Goal: Task Accomplishment & Management: Use online tool/utility

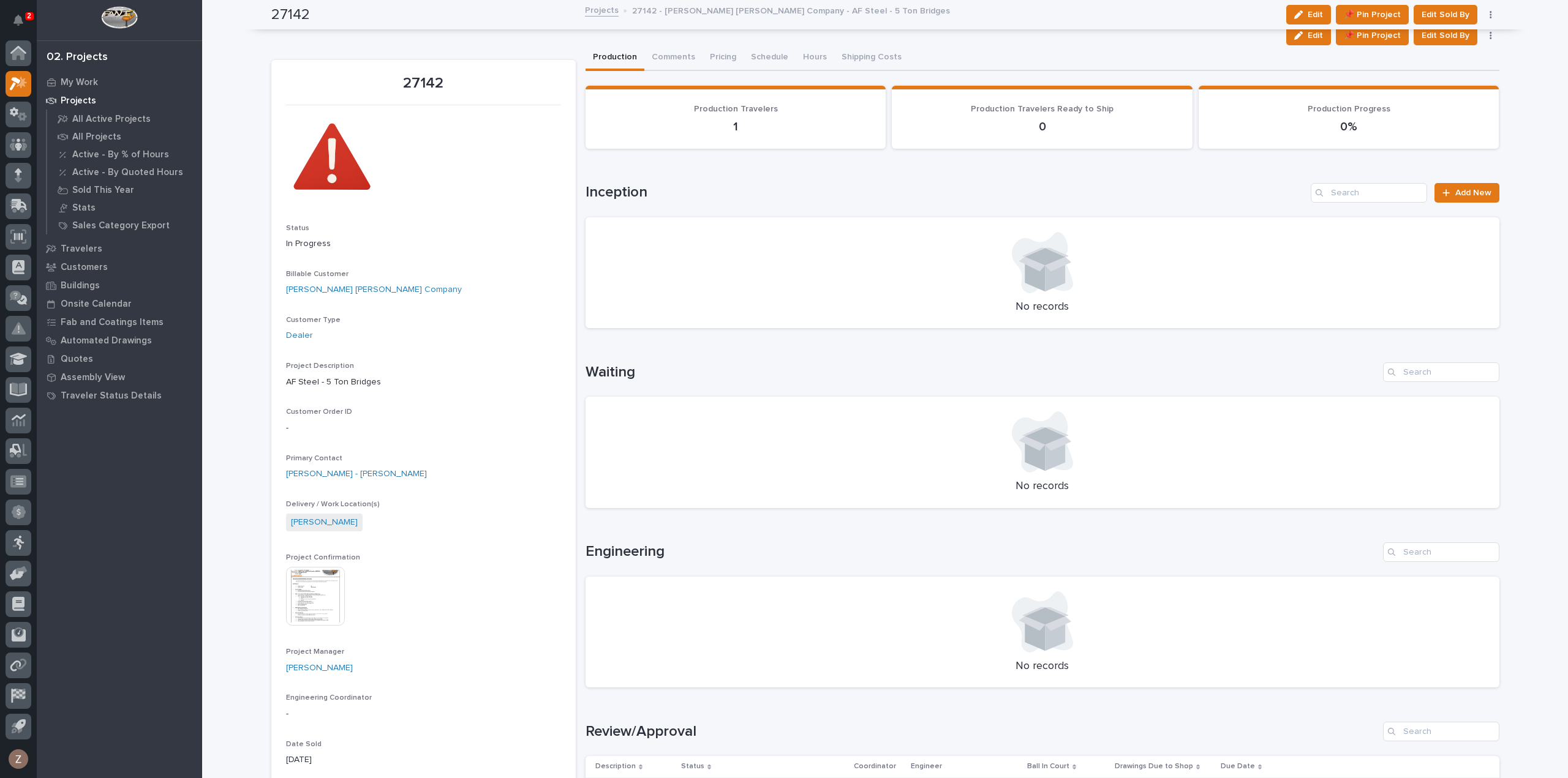
scroll to position [428, 0]
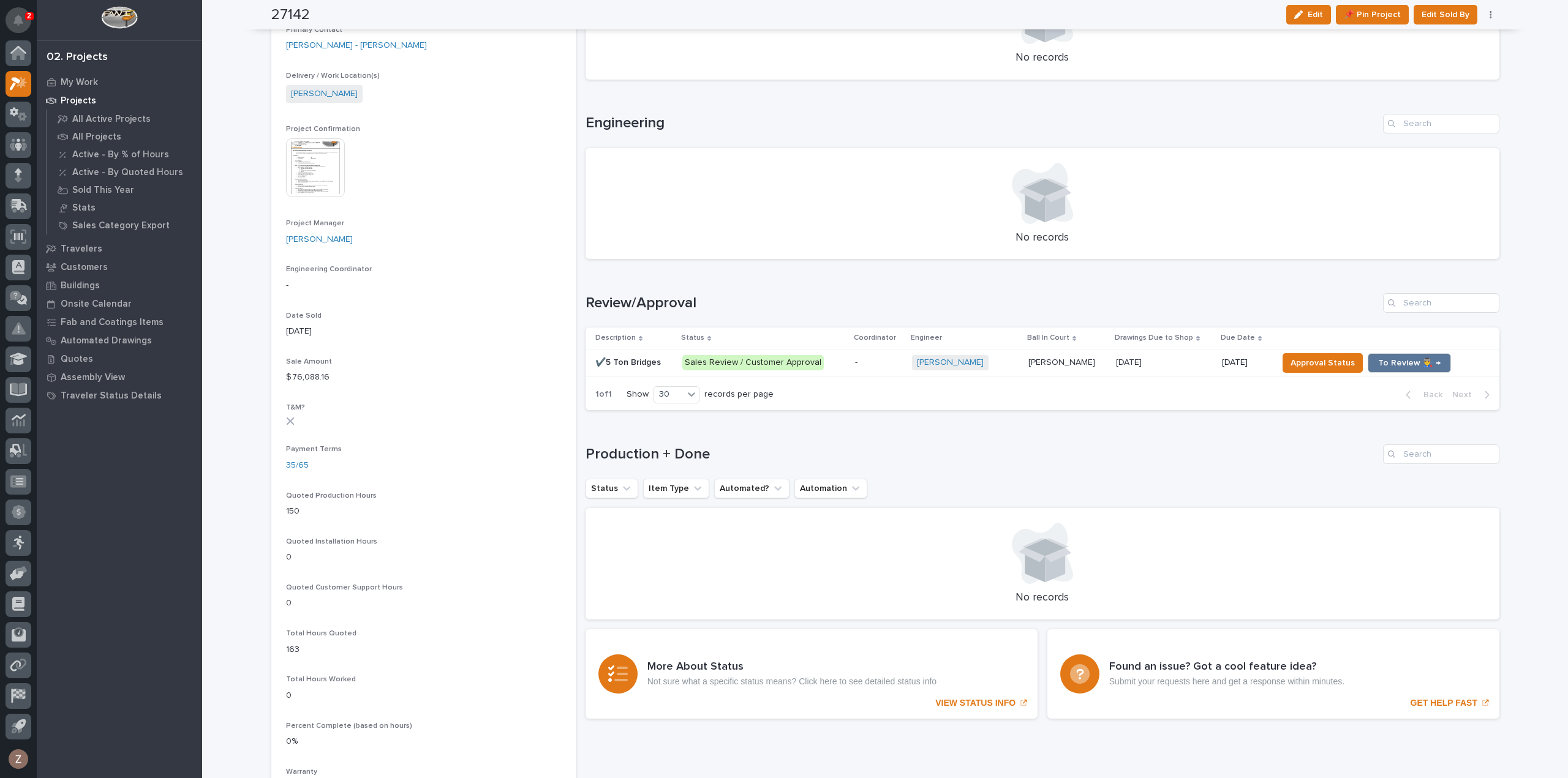
click at [19, 20] on icon "Notifications" at bounding box center [17, 20] width 10 height 11
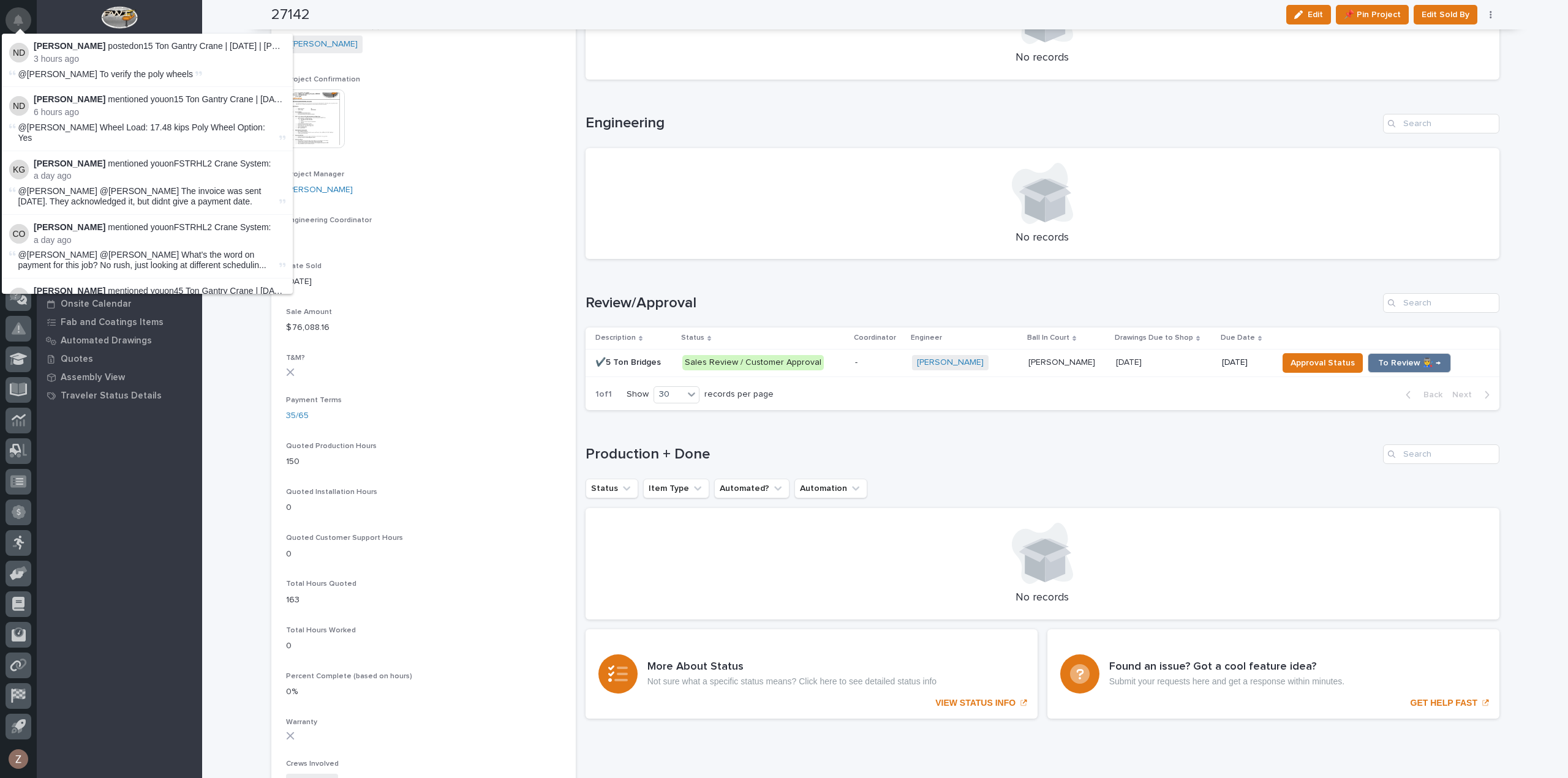
scroll to position [404, 0]
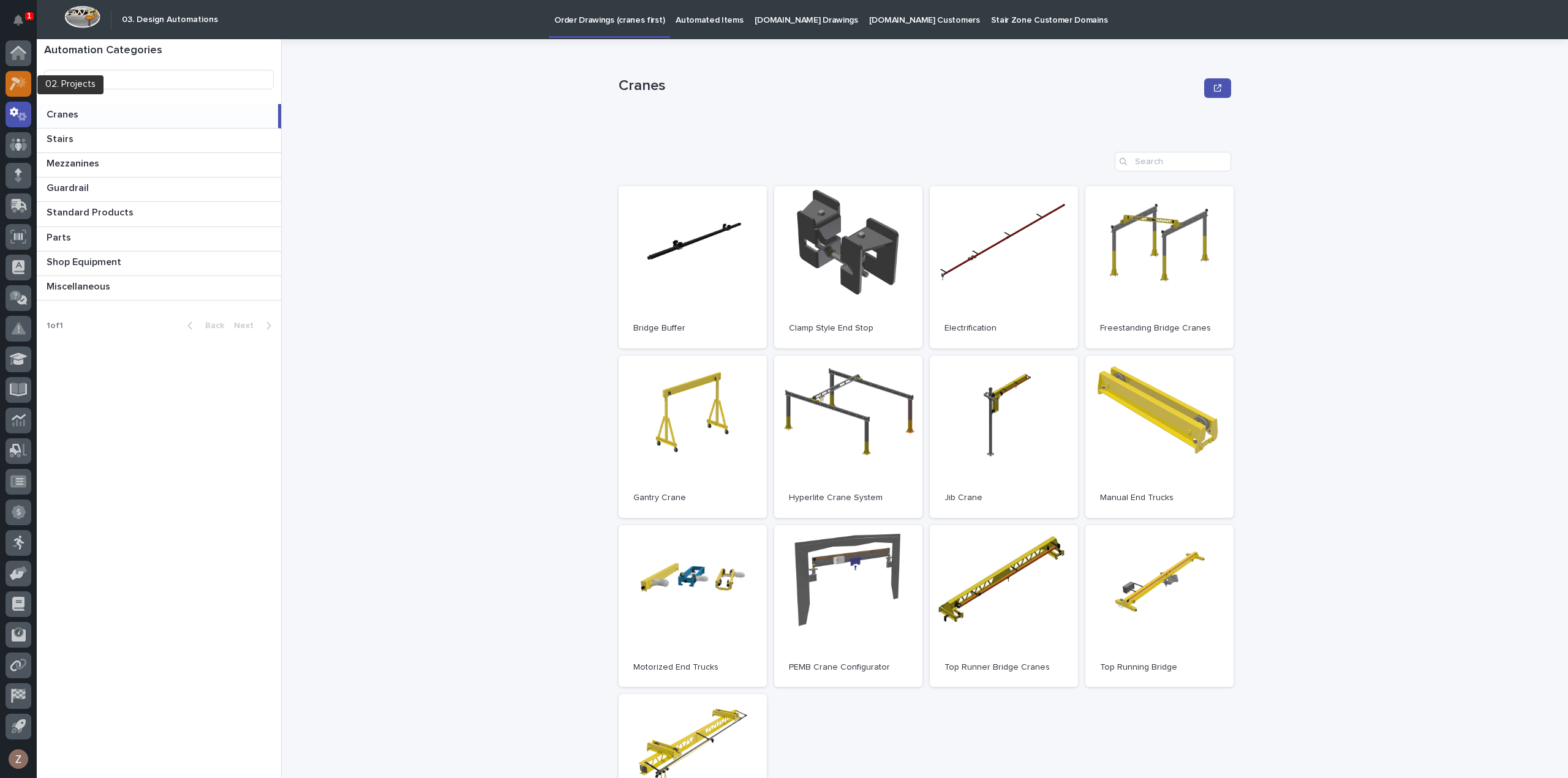
click at [21, 83] on icon at bounding box center [22, 82] width 10 height 12
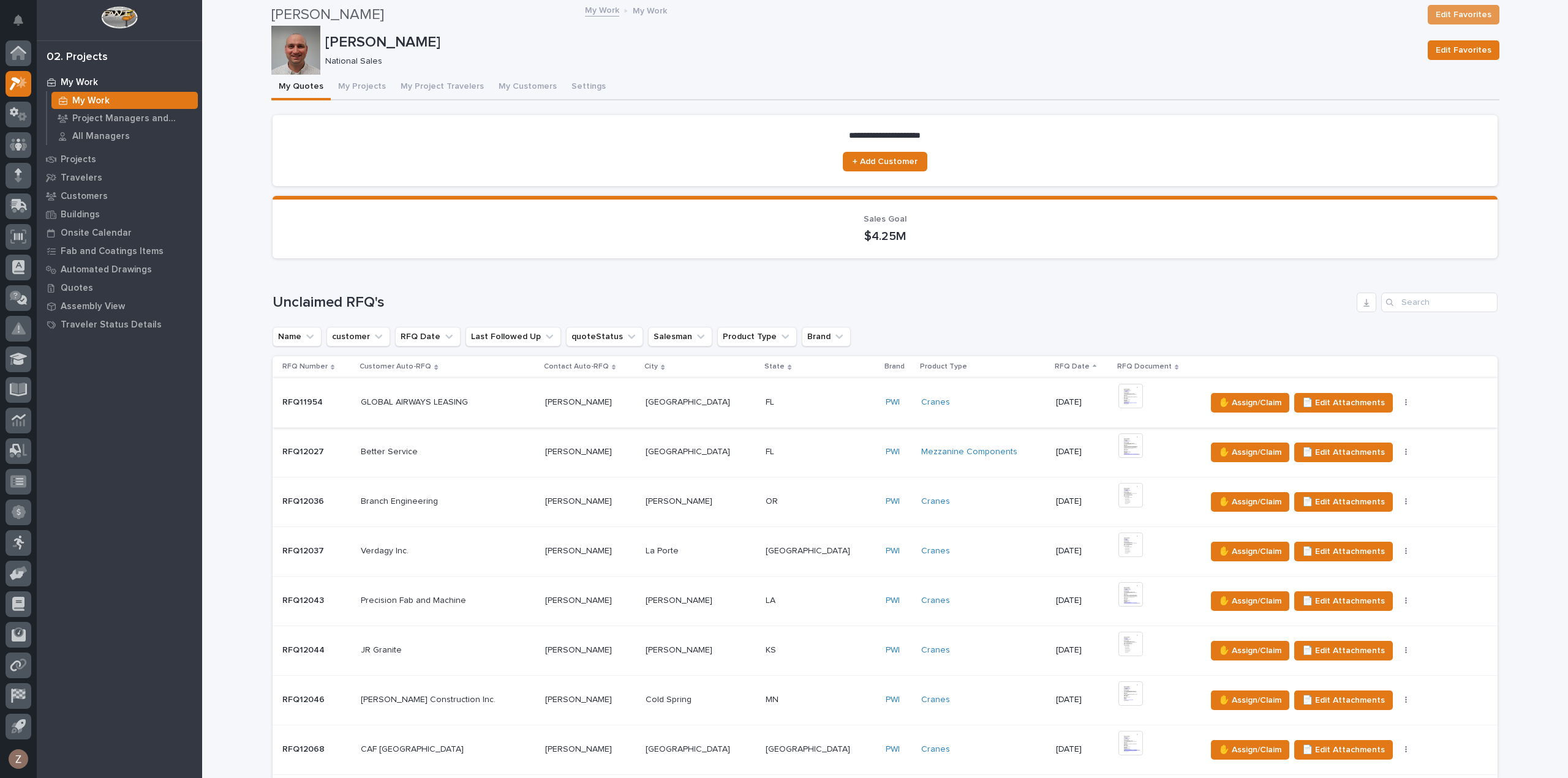
scroll to position [245, 0]
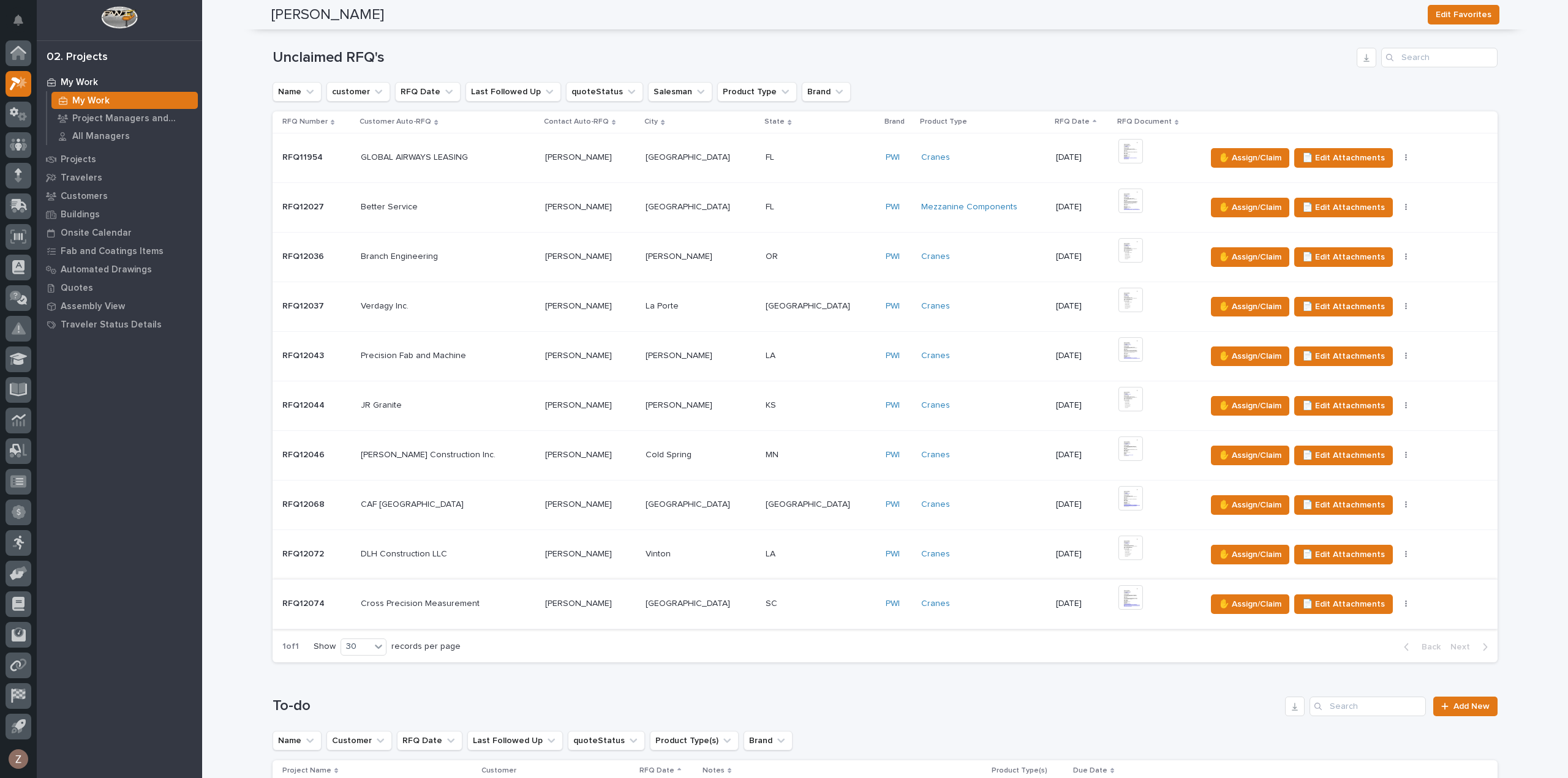
click at [1119, 596] on img at bounding box center [1131, 598] width 24 height 24
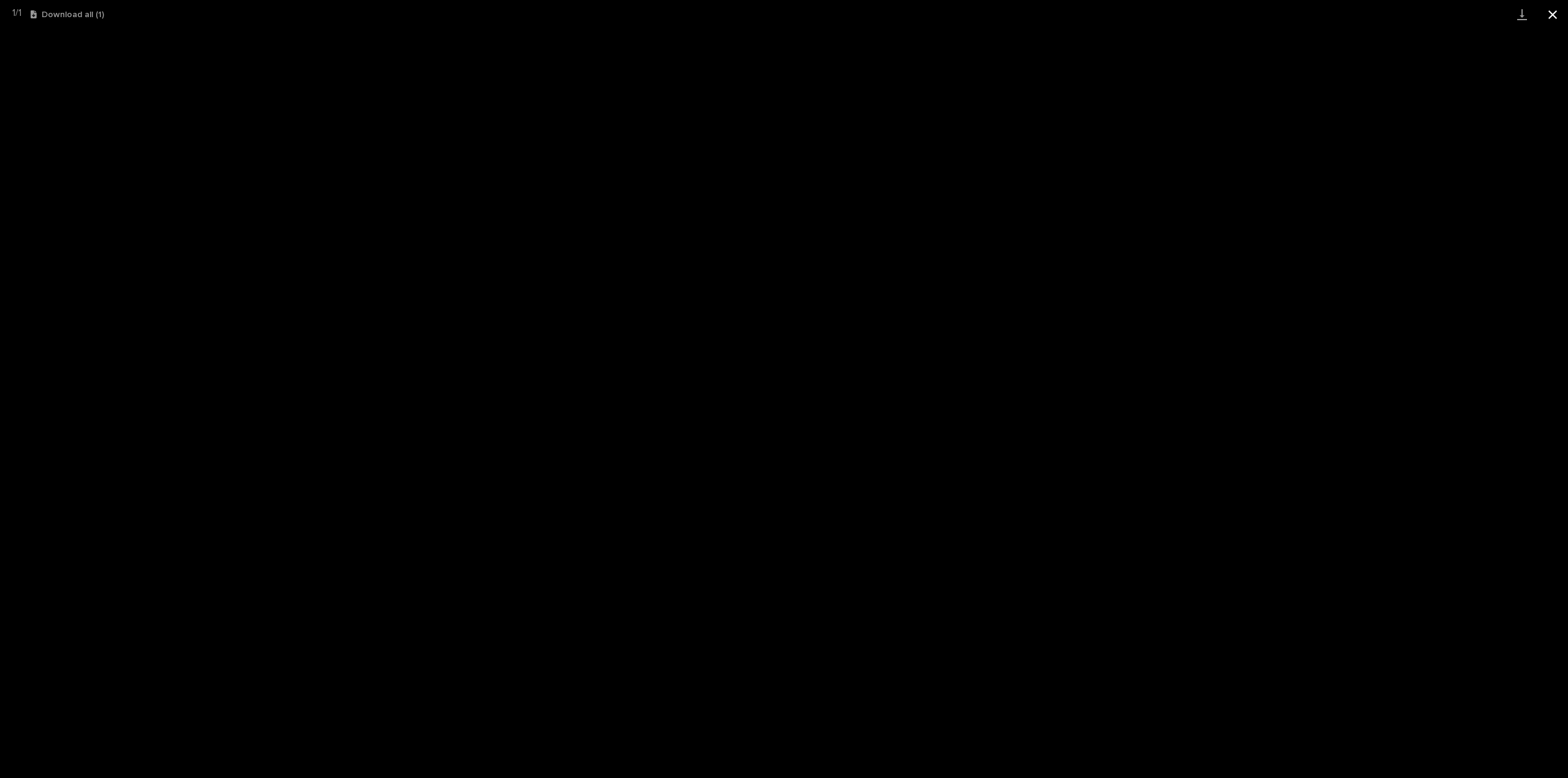
click at [1558, 17] on button "Close gallery" at bounding box center [1552, 14] width 31 height 29
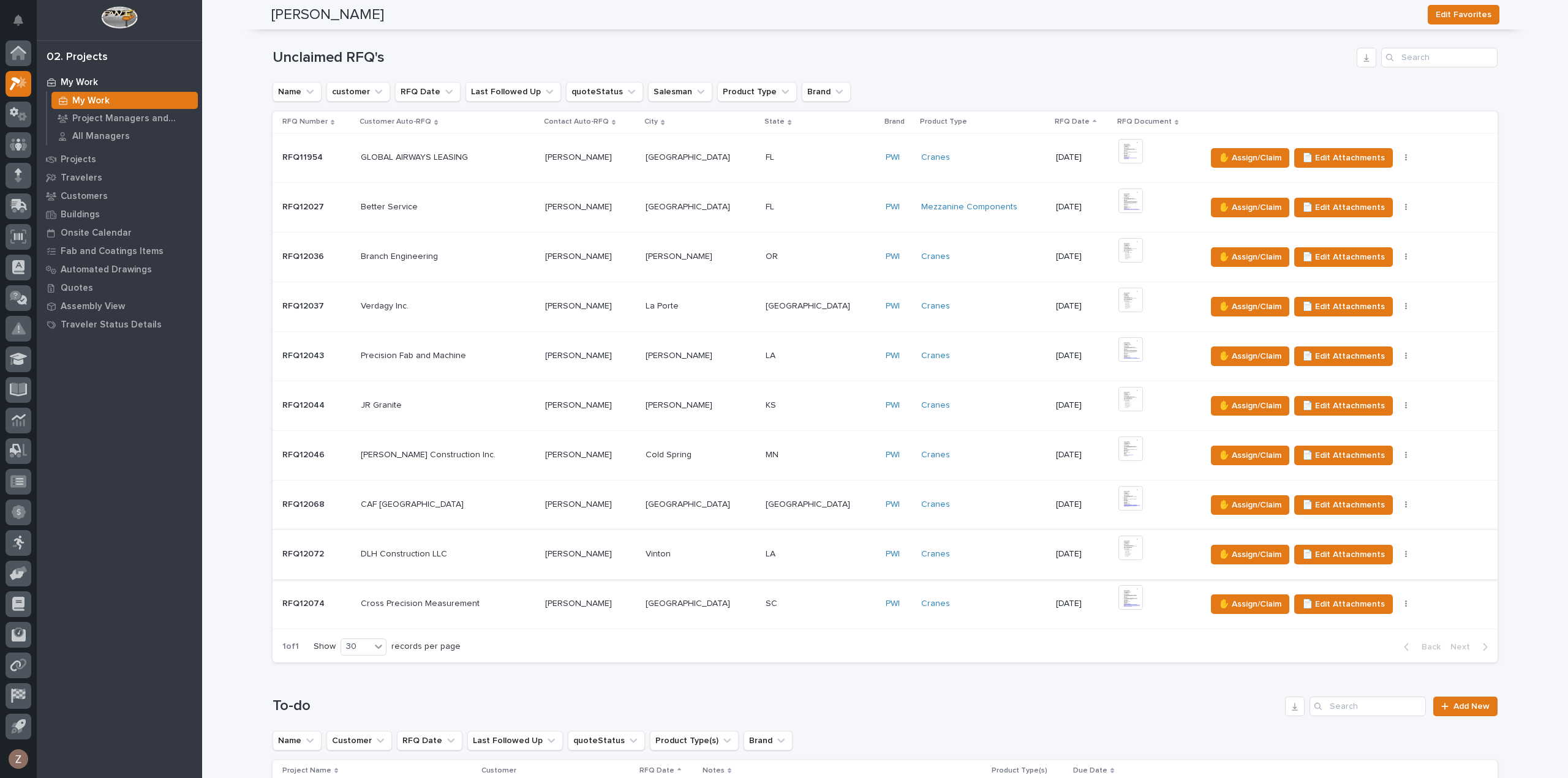
click at [1119, 542] on img at bounding box center [1131, 548] width 24 height 24
click at [1119, 494] on img at bounding box center [1131, 498] width 24 height 24
click at [1119, 490] on img at bounding box center [1131, 498] width 24 height 24
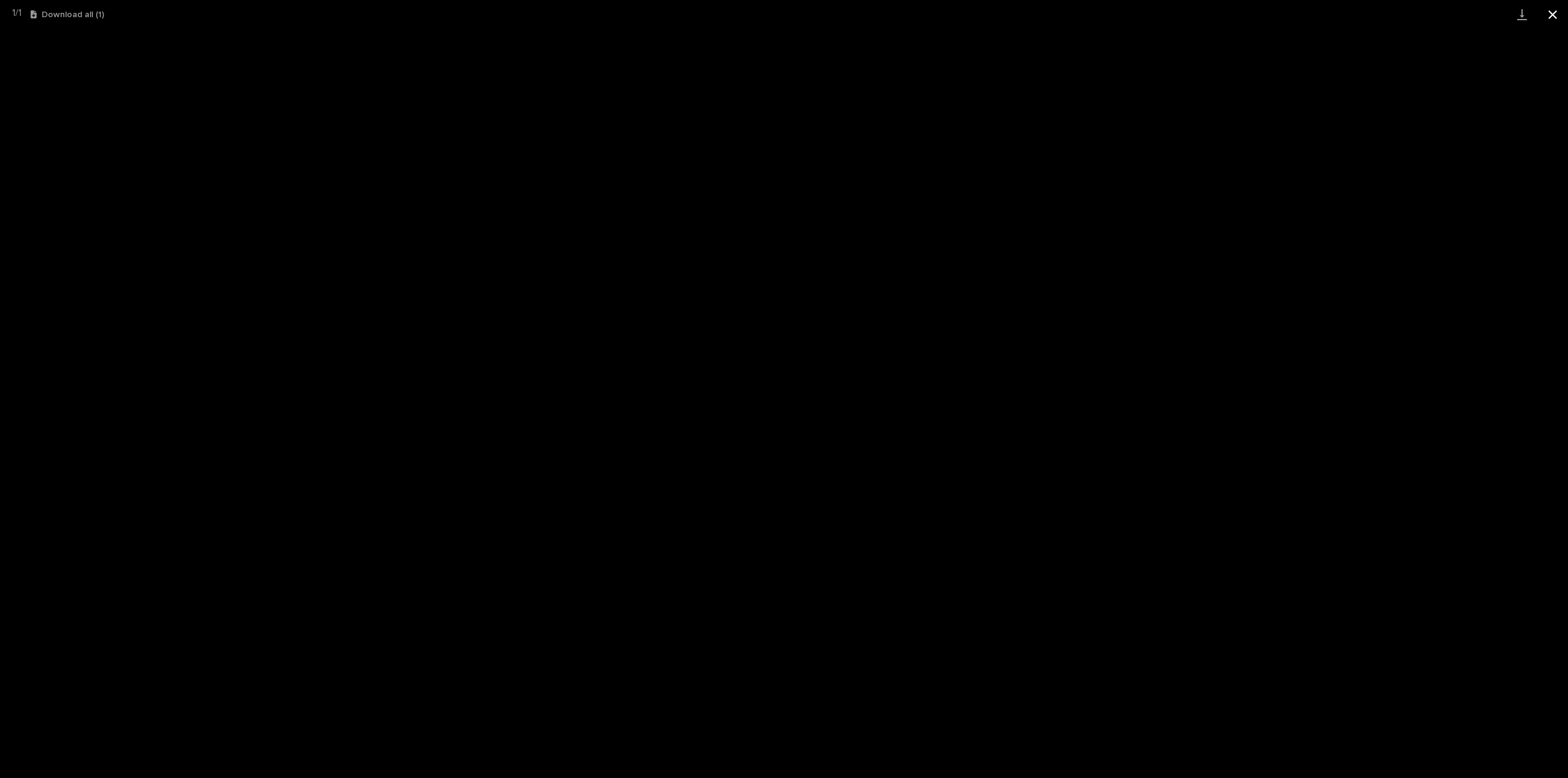
click at [1551, 20] on button "Close gallery" at bounding box center [1552, 14] width 31 height 29
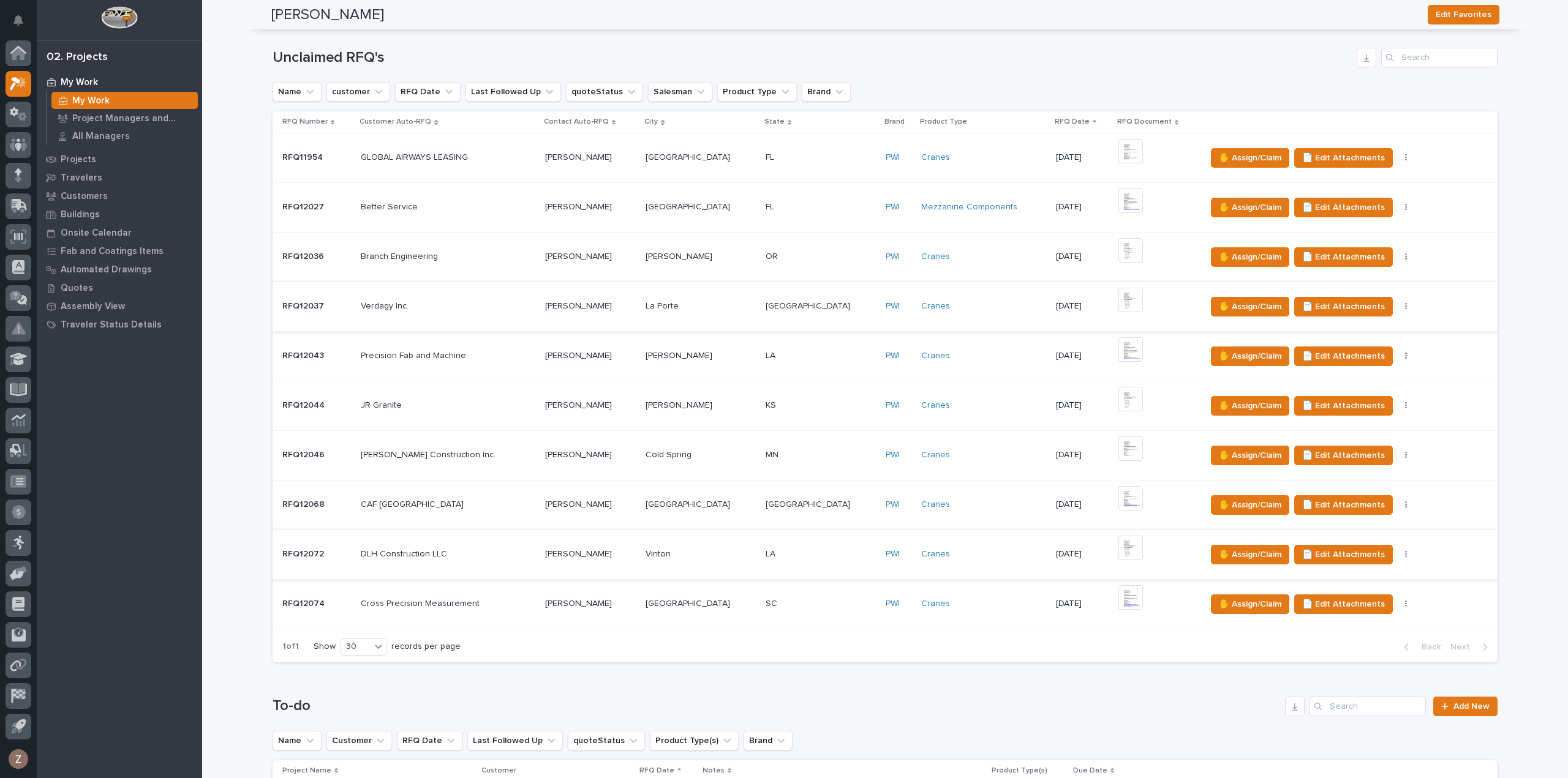
click at [1119, 306] on img at bounding box center [1131, 300] width 24 height 24
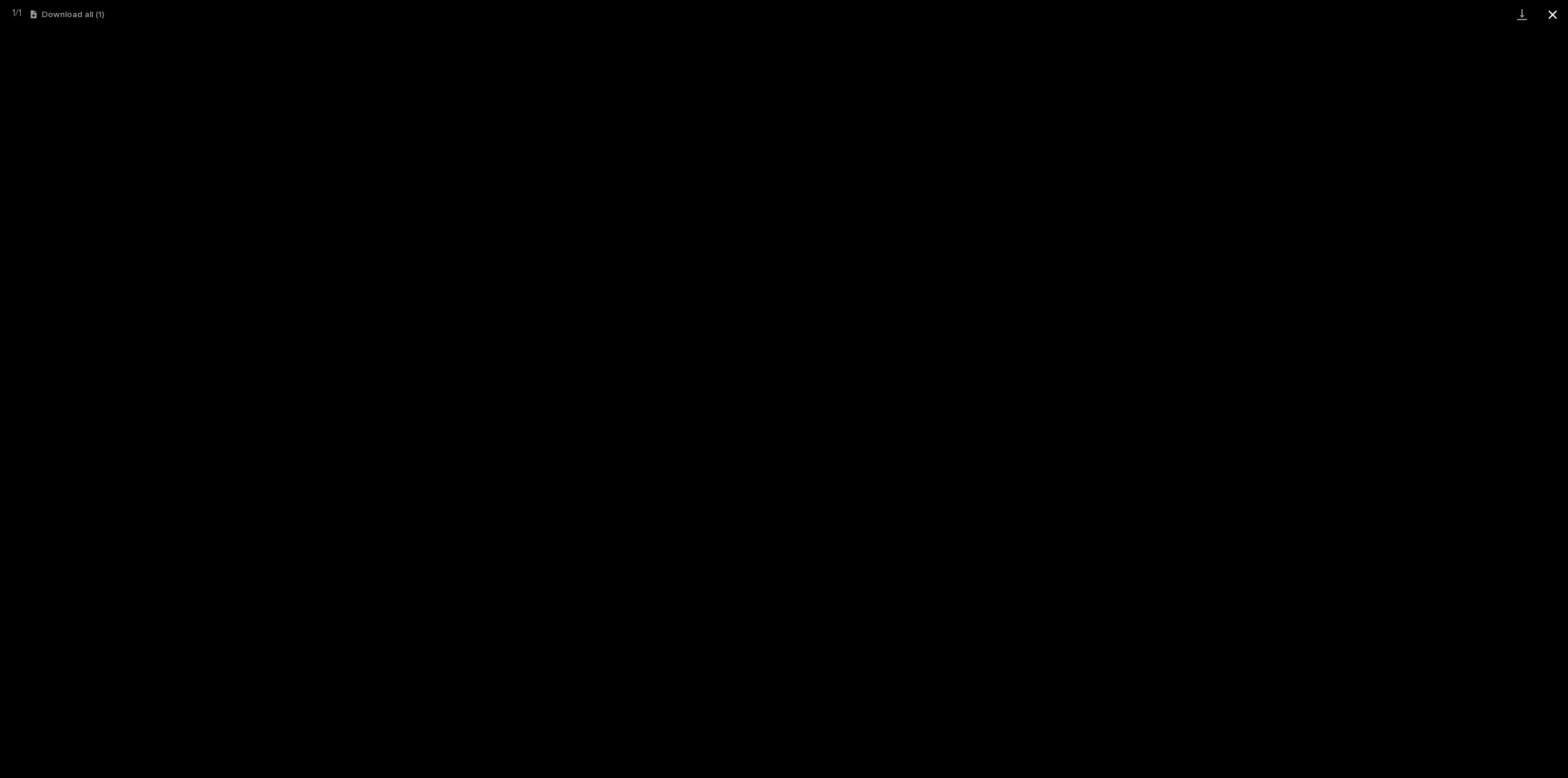
click at [1556, 15] on button "Close gallery" at bounding box center [1552, 14] width 31 height 29
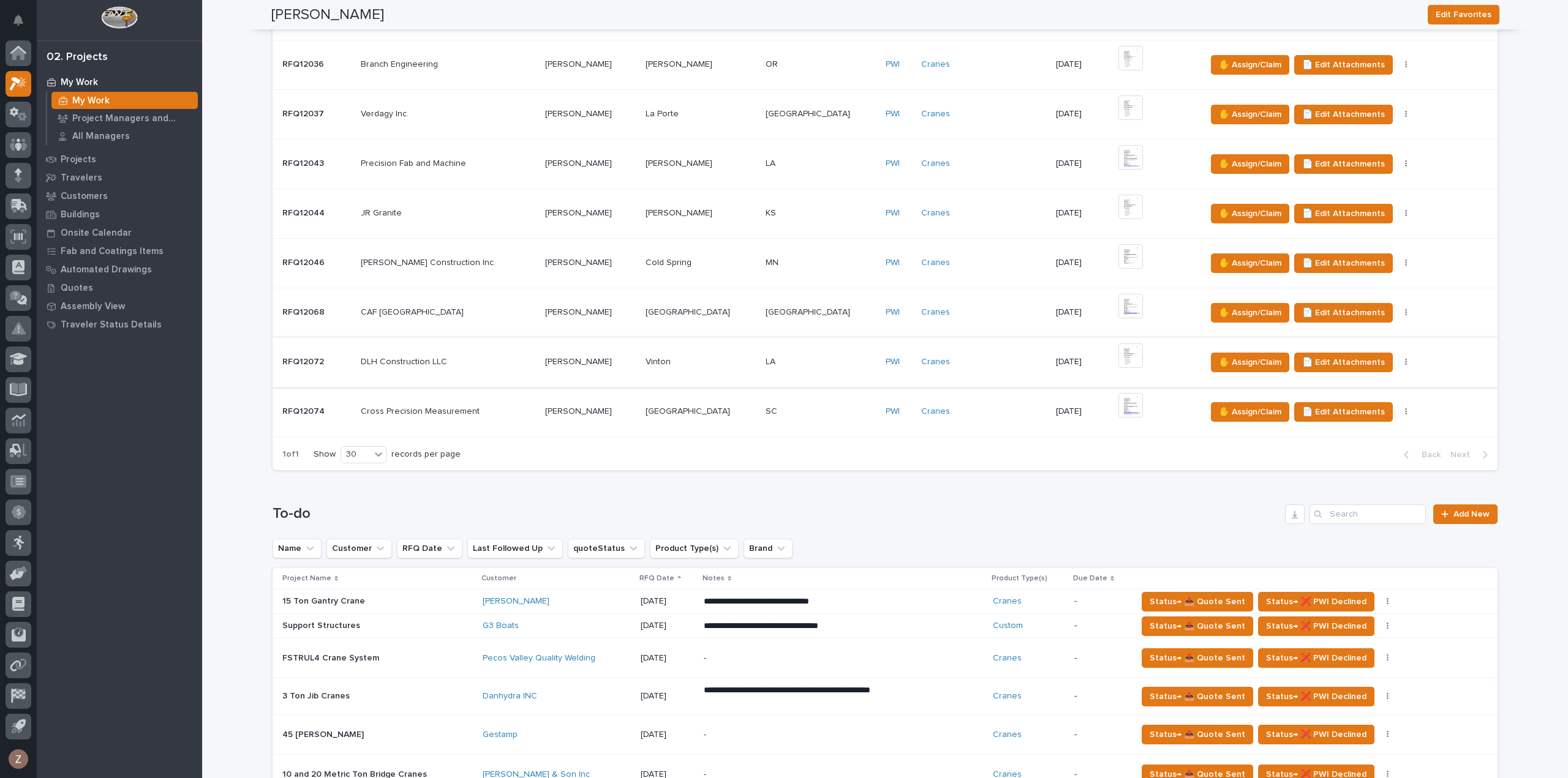
scroll to position [613, 0]
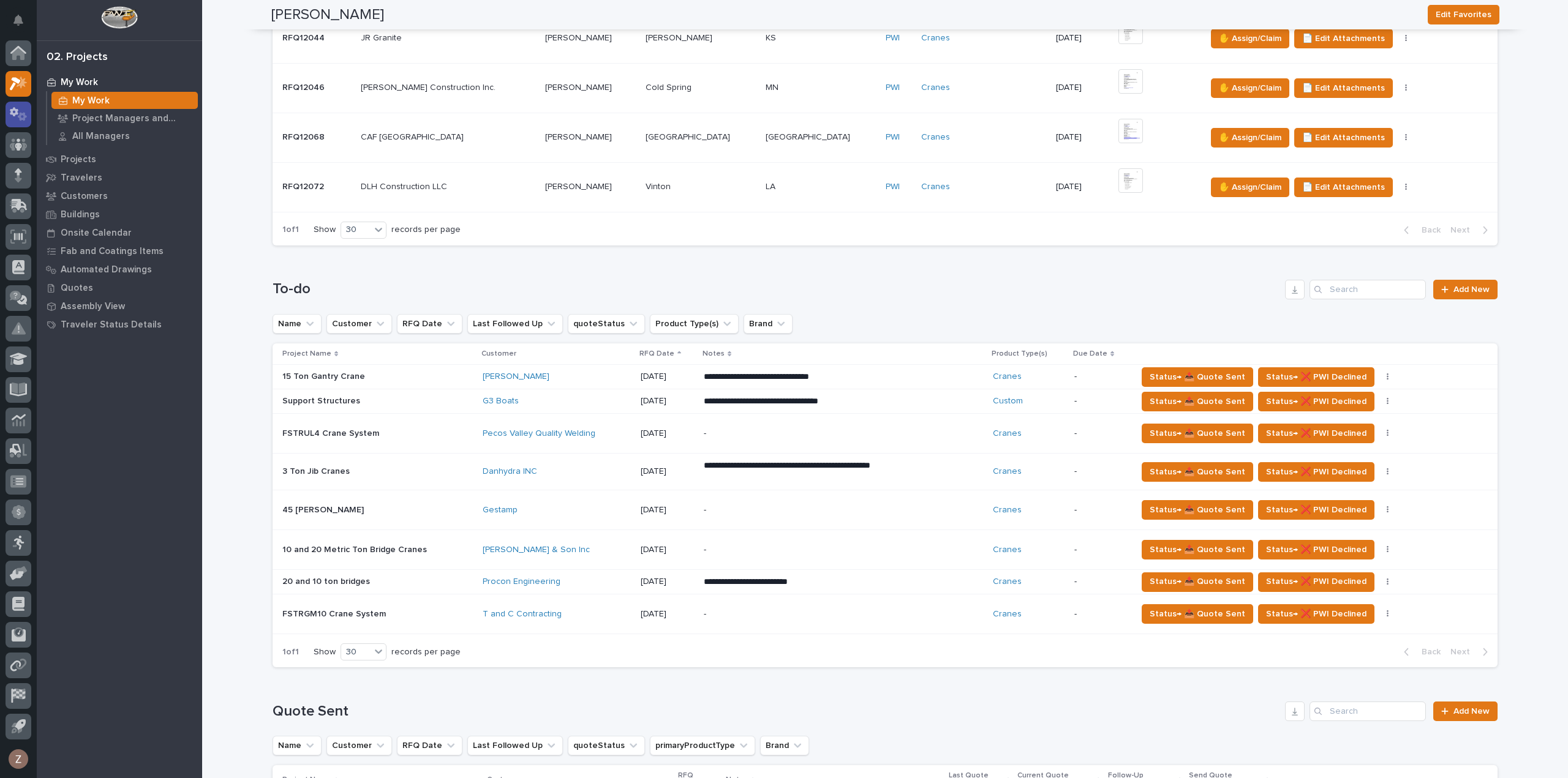
click at [15, 109] on icon at bounding box center [14, 112] width 9 height 10
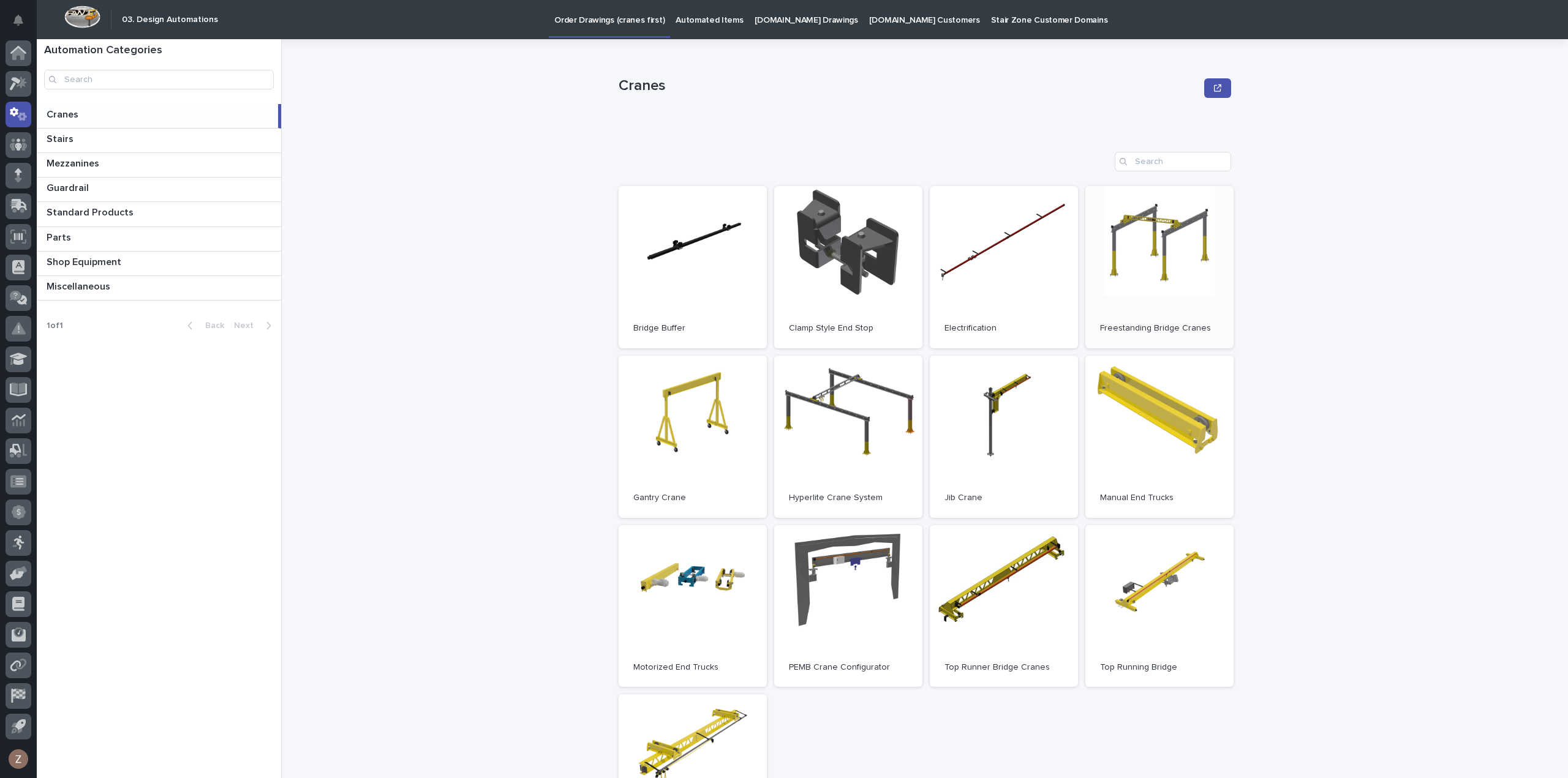
click at [1159, 295] on link "Open" at bounding box center [1160, 267] width 149 height 163
click at [16, 85] on icon at bounding box center [18, 84] width 17 height 14
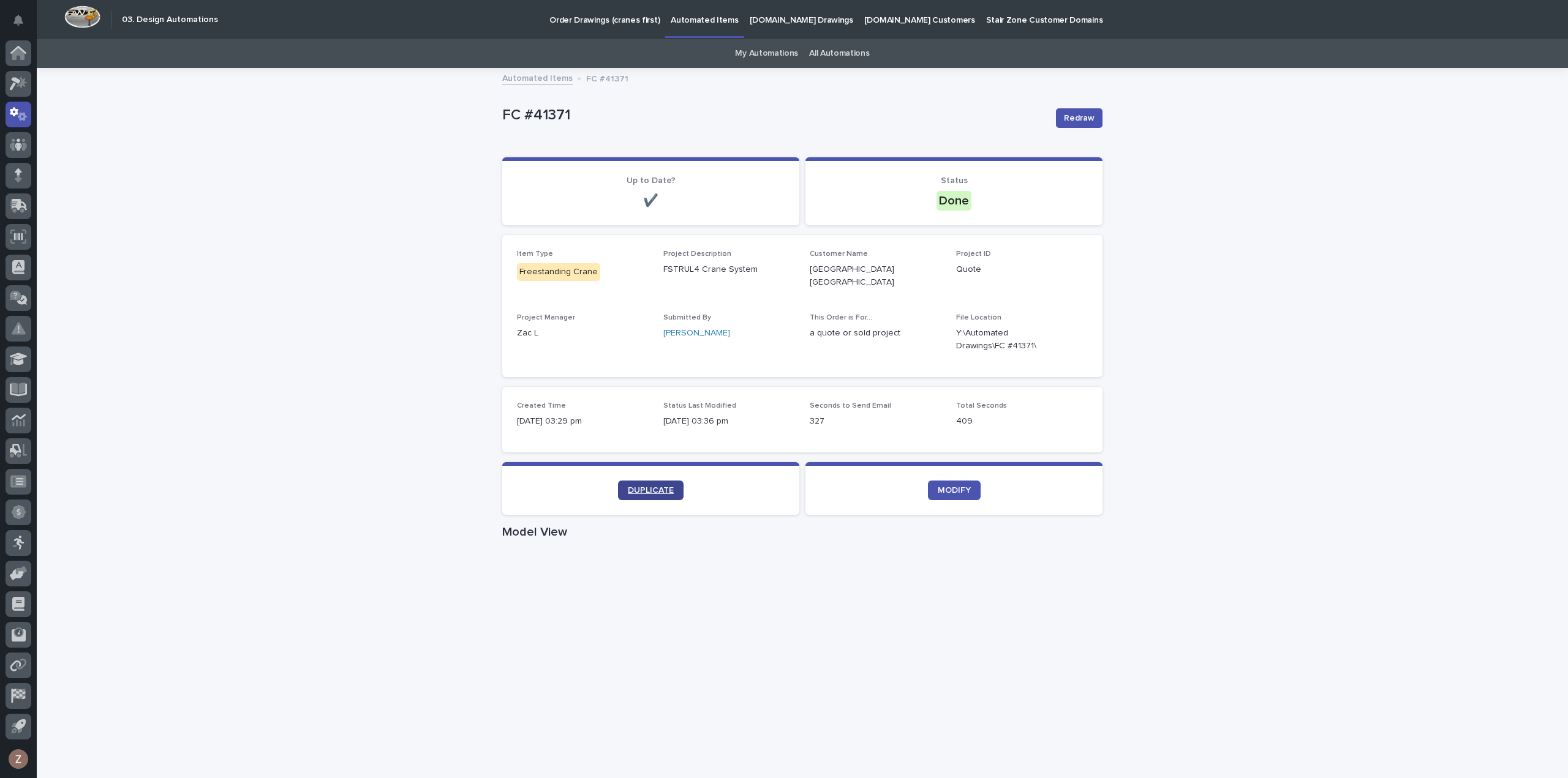
click at [666, 486] on span "DUPLICATE" at bounding box center [651, 490] width 46 height 9
click at [659, 486] on span "DUPLICATE" at bounding box center [651, 490] width 46 height 9
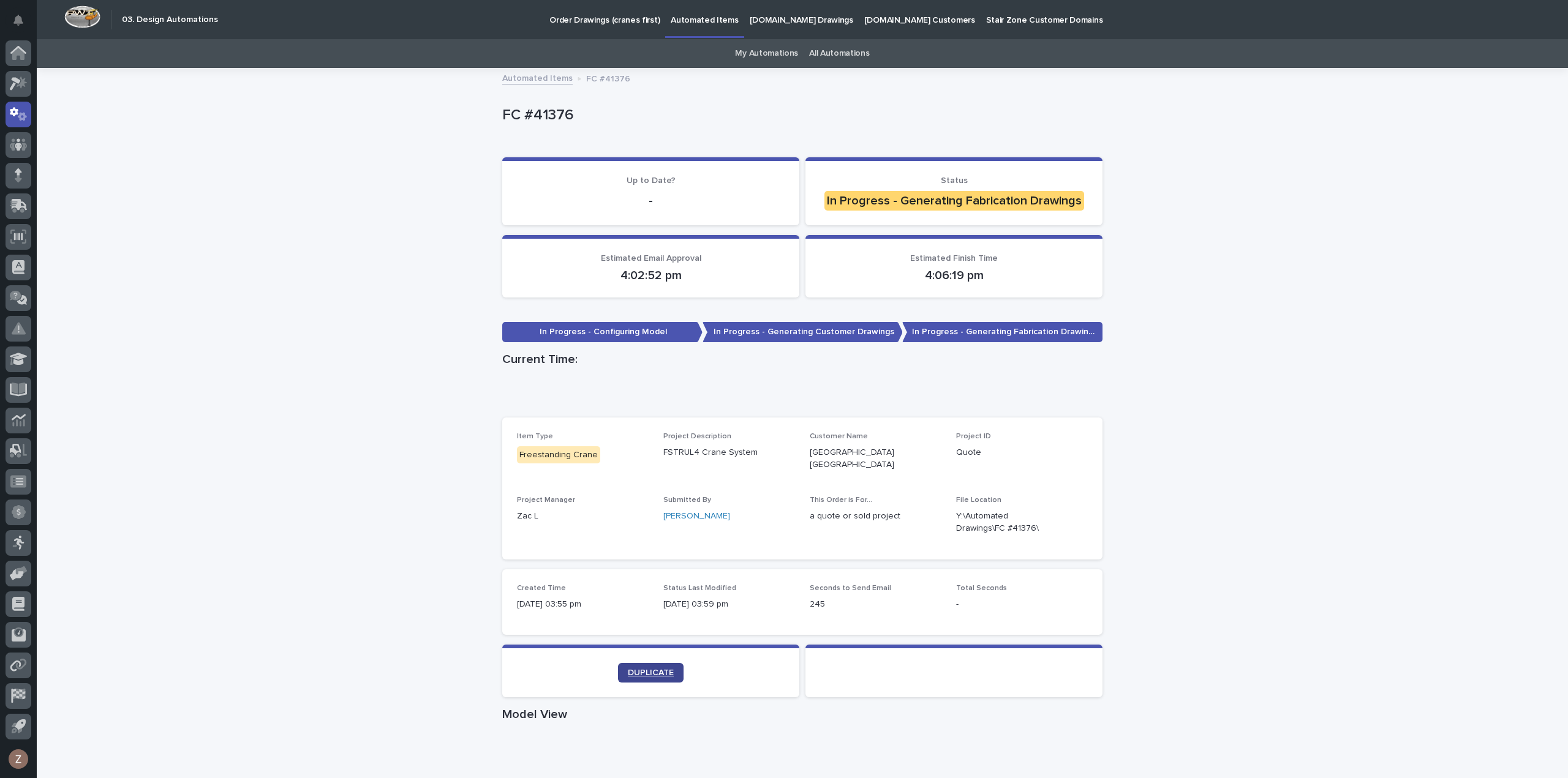
click at [657, 669] on span "DUPLICATE" at bounding box center [651, 673] width 46 height 9
